Goal: Obtain resource: Obtain resource

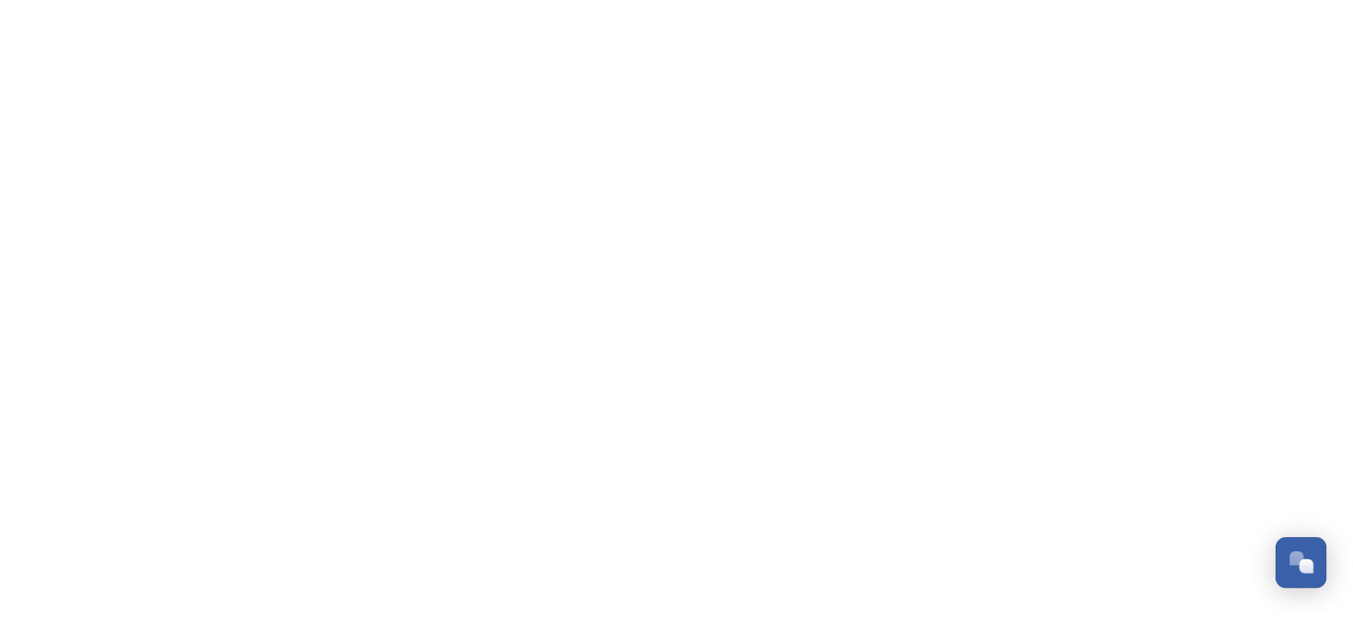
scroll to position [3630, 0]
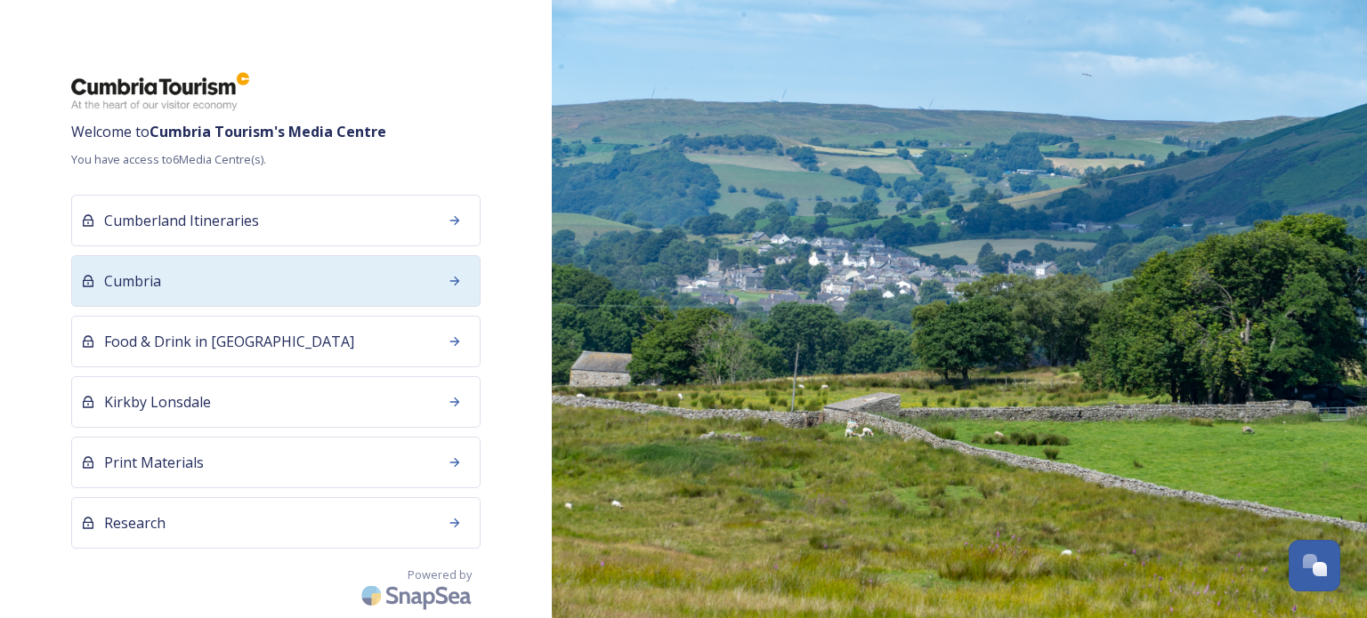
click at [164, 284] on div "Cumbria" at bounding box center [275, 281] width 409 height 52
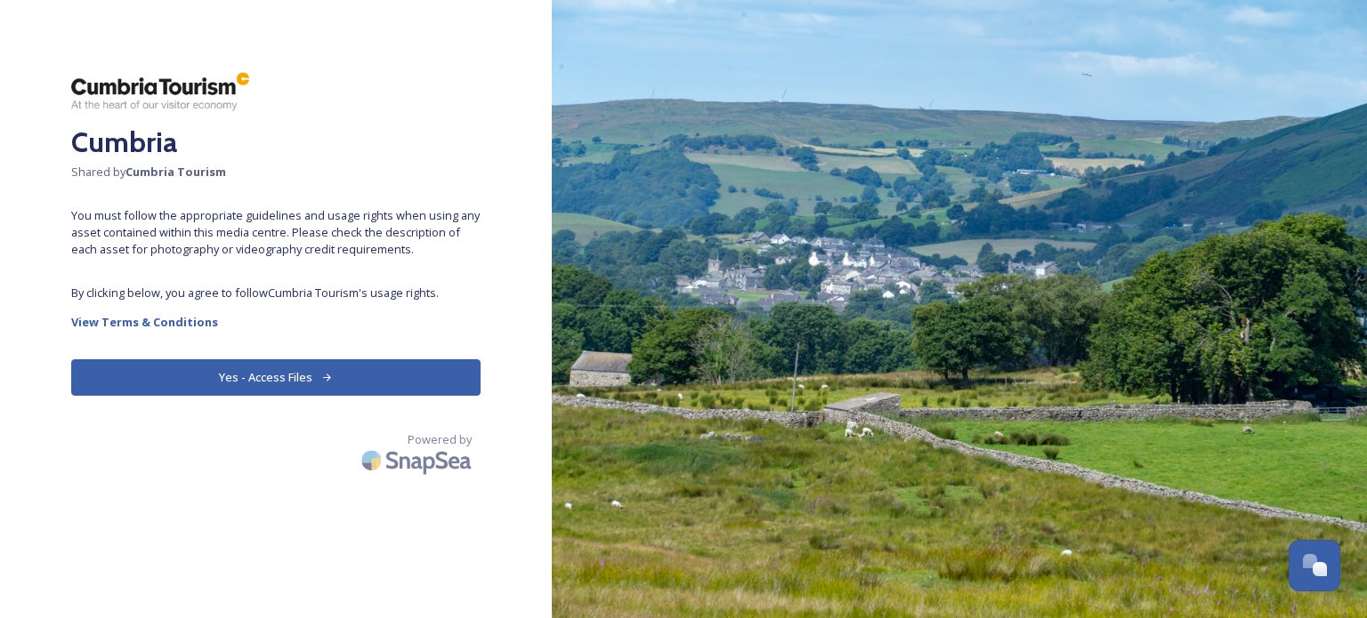
click at [388, 370] on button "Yes - Access Files" at bounding box center [275, 377] width 409 height 36
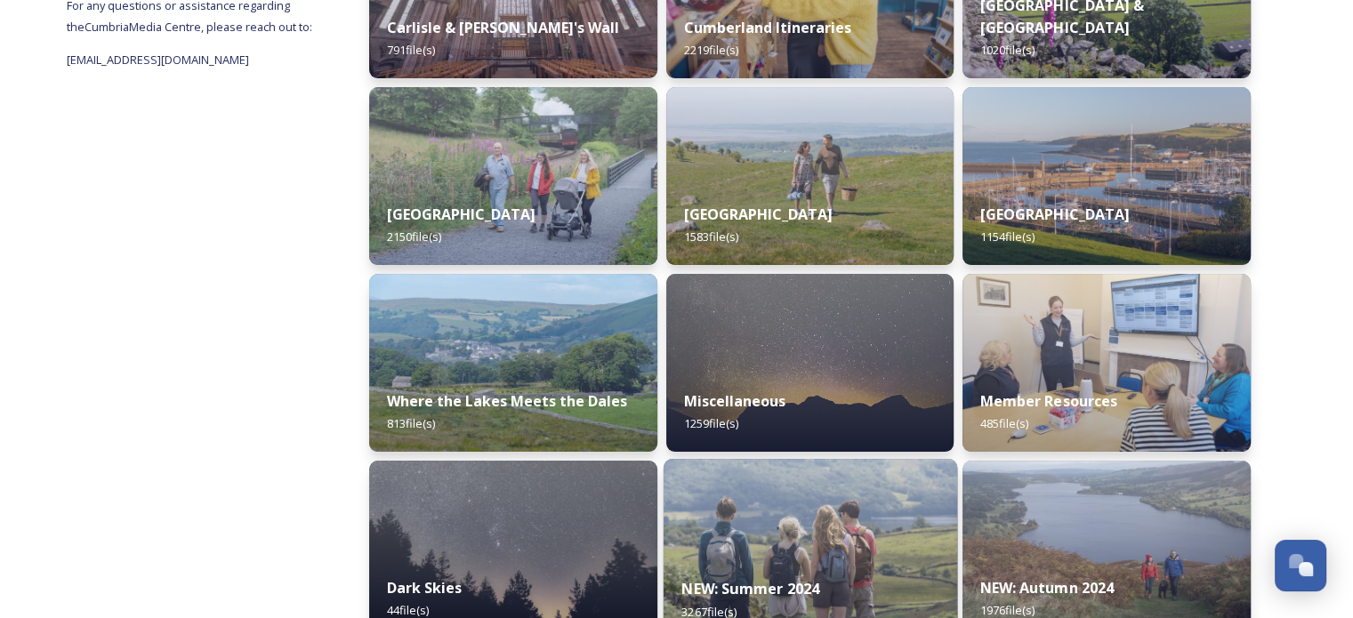
scroll to position [445, 0]
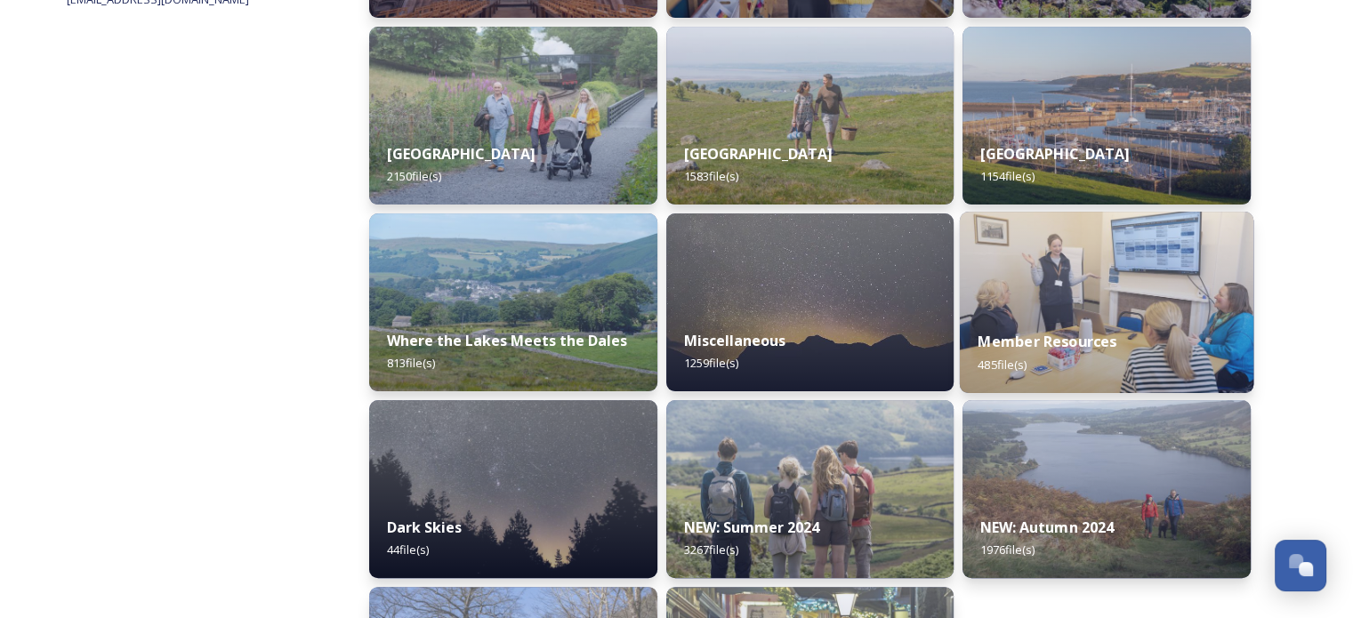
click at [1048, 336] on strong "Member Resources" at bounding box center [1048, 342] width 139 height 20
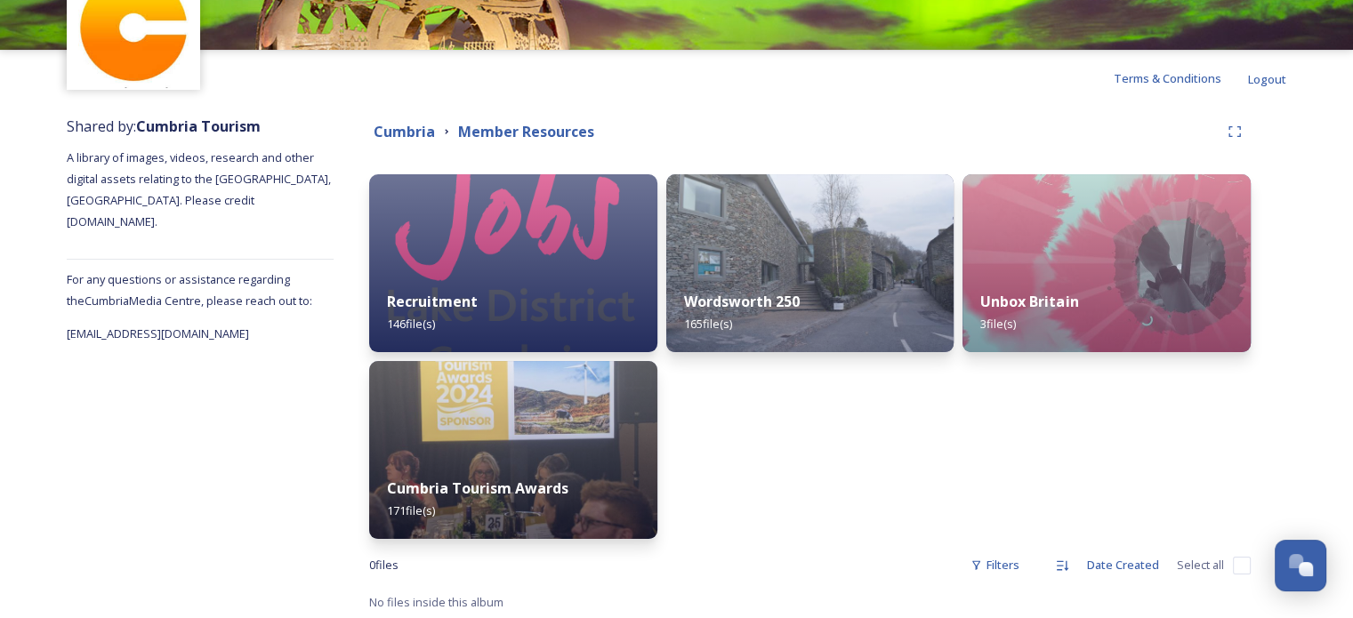
scroll to position [114, 0]
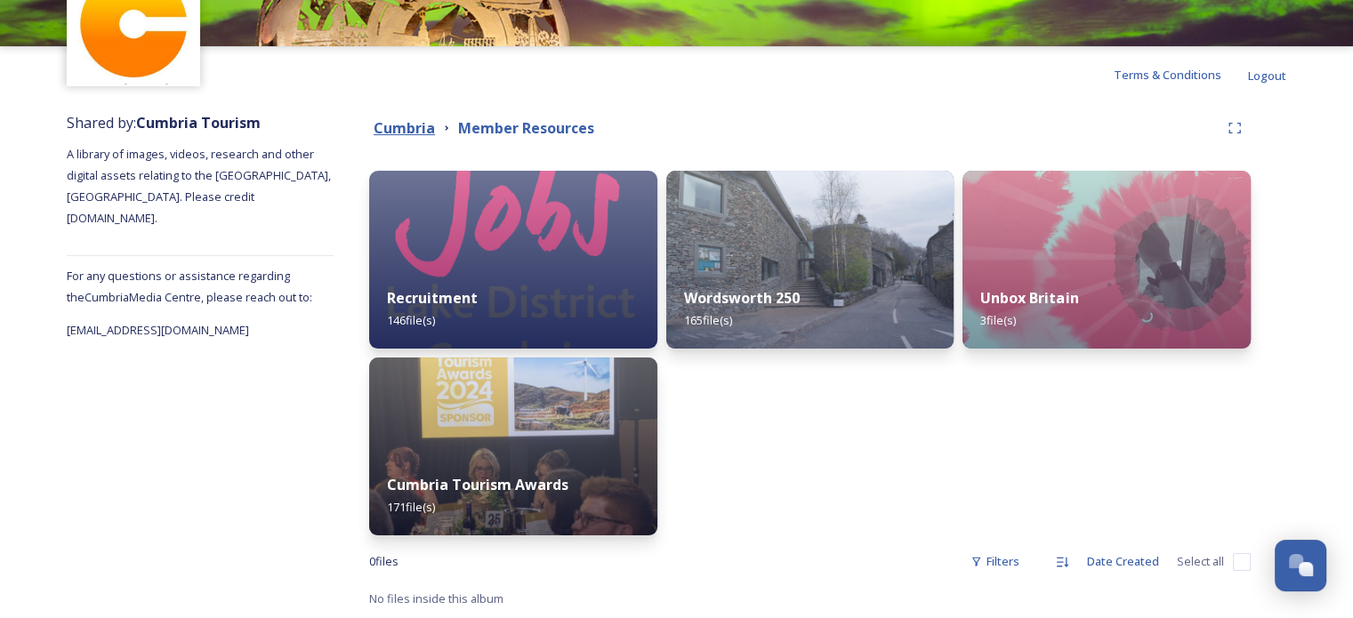
click at [394, 123] on strong "Cumbria" at bounding box center [404, 128] width 61 height 20
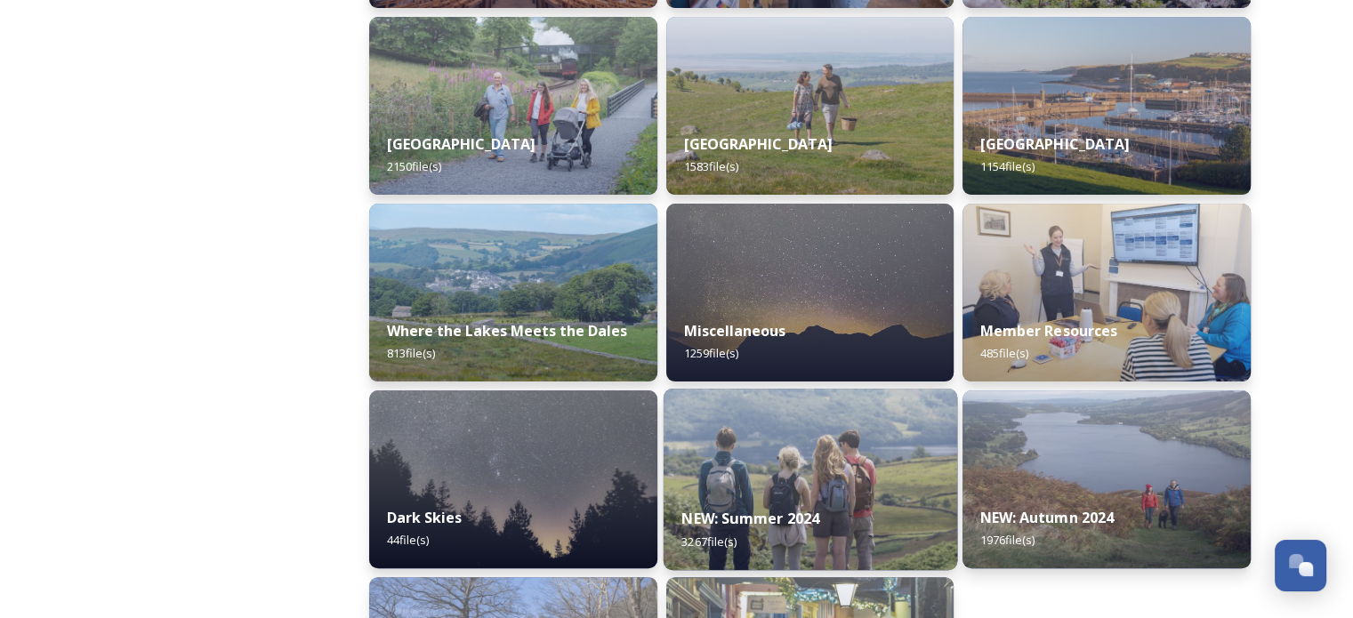
scroll to position [609, 0]
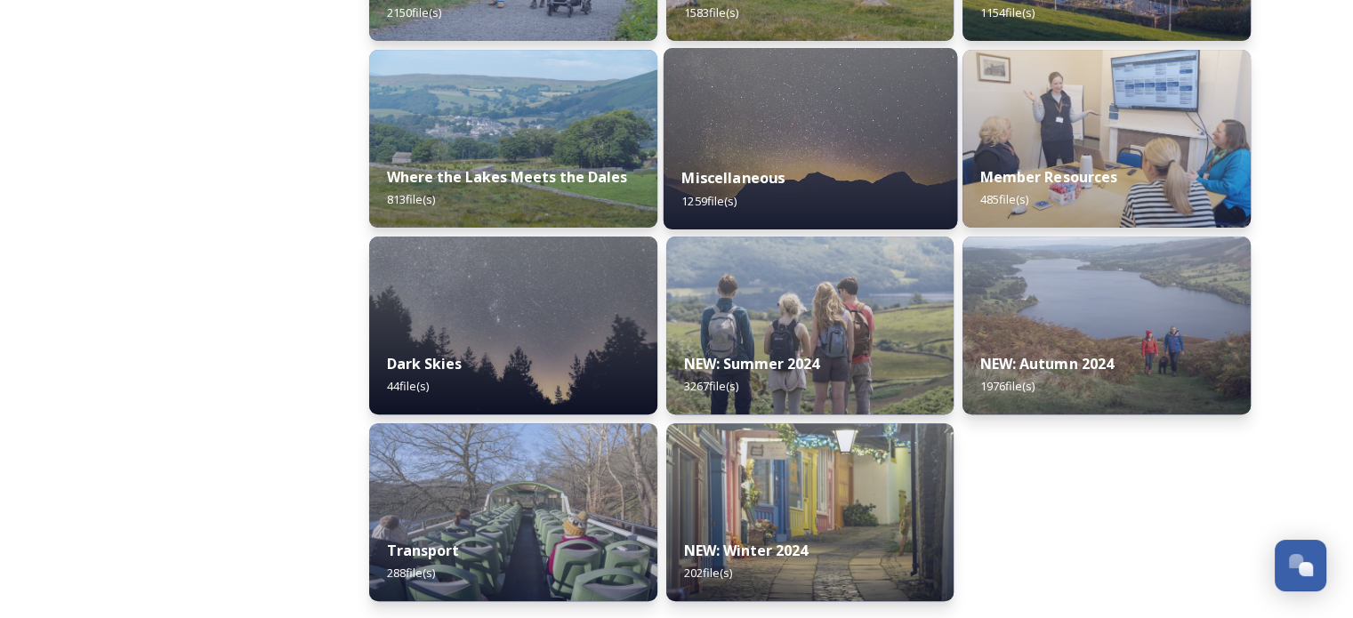
click at [751, 174] on strong "Miscellaneous" at bounding box center [733, 178] width 103 height 20
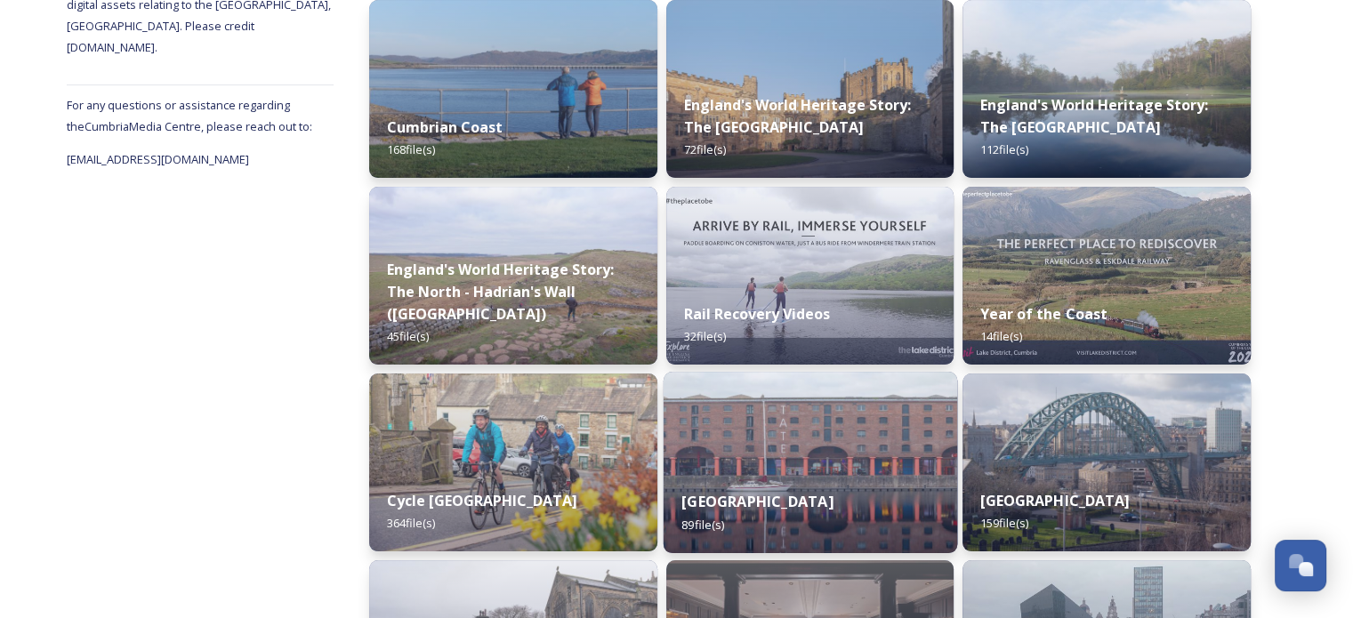
scroll to position [132, 0]
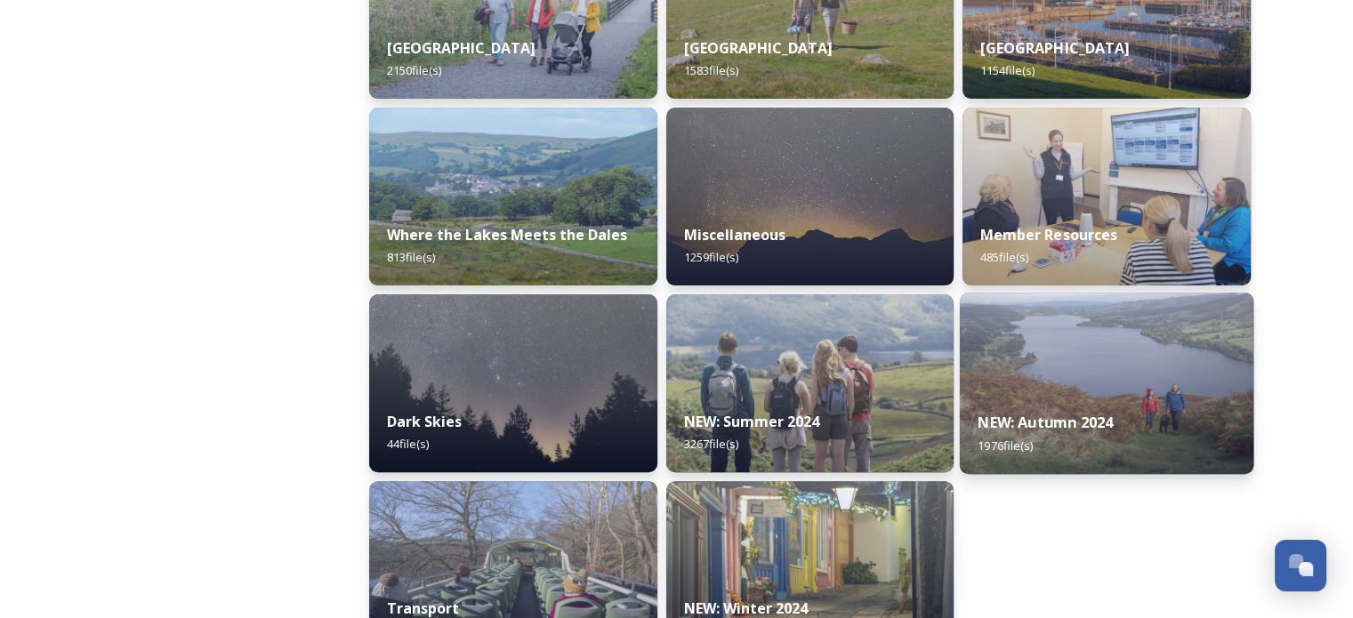
scroll to position [520, 0]
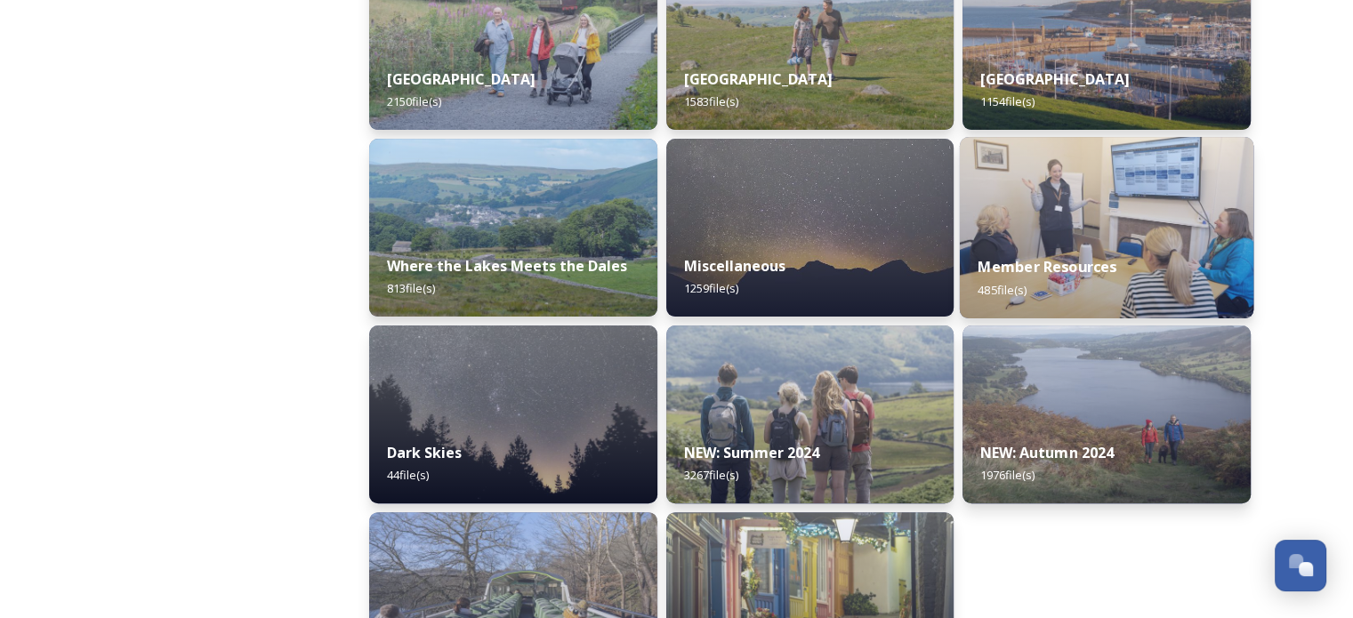
click at [1017, 263] on strong "Member Resources" at bounding box center [1048, 267] width 139 height 20
